Goal: Check status: Check status

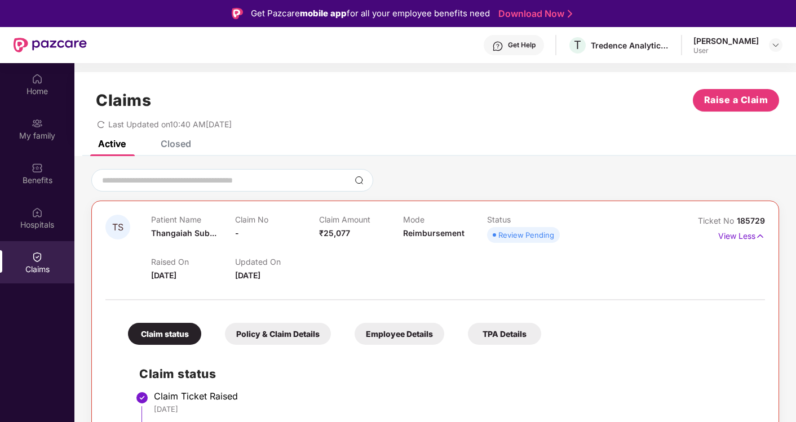
scroll to position [63, 0]
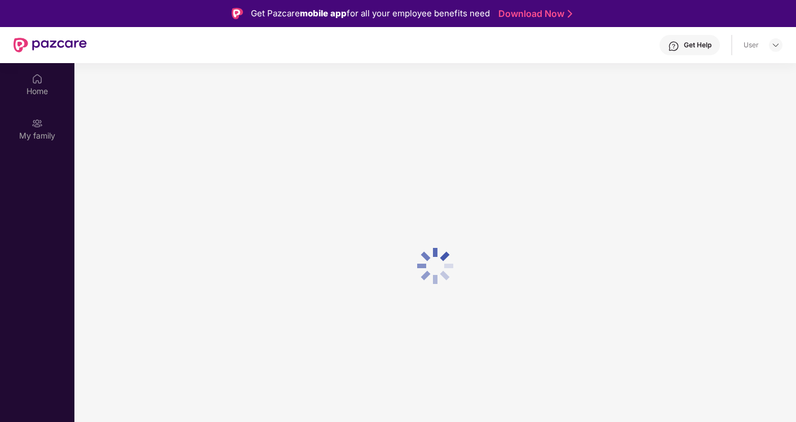
scroll to position [63, 0]
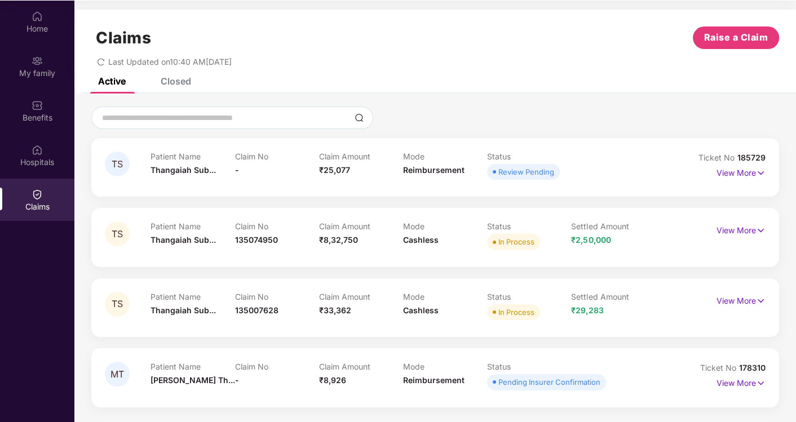
click at [756, 156] on span "185729" at bounding box center [752, 158] width 28 height 10
drag, startPoint x: 756, startPoint y: 156, endPoint x: 744, endPoint y: 171, distance: 19.6
click at [744, 171] on p "View More" at bounding box center [741, 171] width 49 height 15
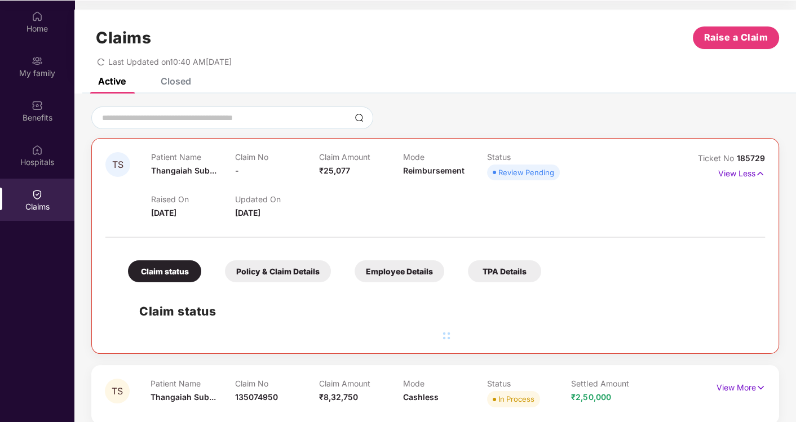
click at [168, 274] on div "Claim status" at bounding box center [164, 272] width 73 height 22
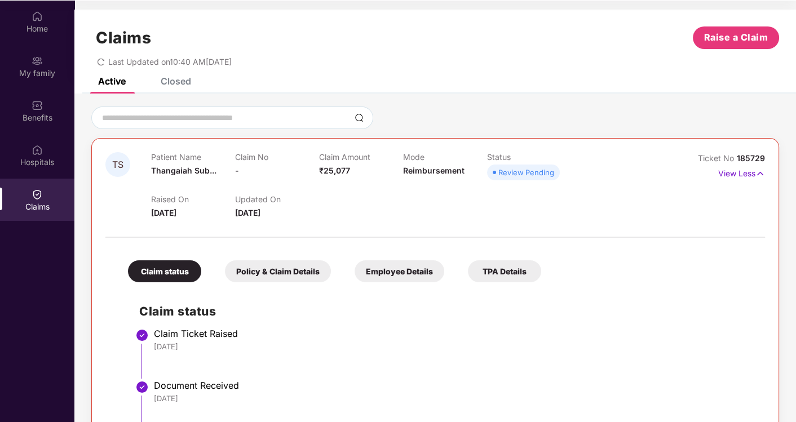
scroll to position [250, 0]
